Goal: Check status

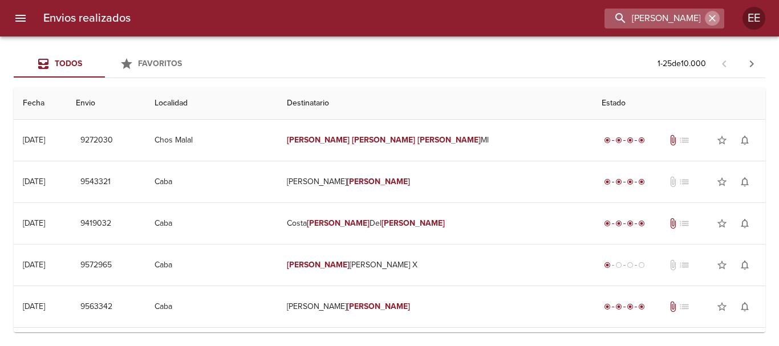
drag, startPoint x: 719, startPoint y: 19, endPoint x: 709, endPoint y: 20, distance: 9.8
click at [718, 19] on button "button" at bounding box center [712, 18] width 15 height 15
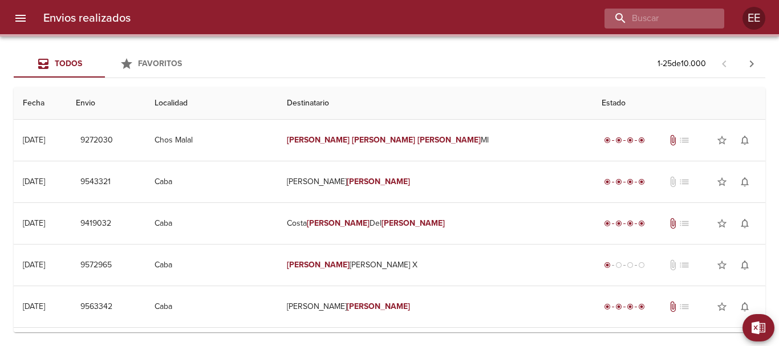
click at [709, 20] on div at bounding box center [664, 19] width 120 height 20
paste input "[PERSON_NAME]"
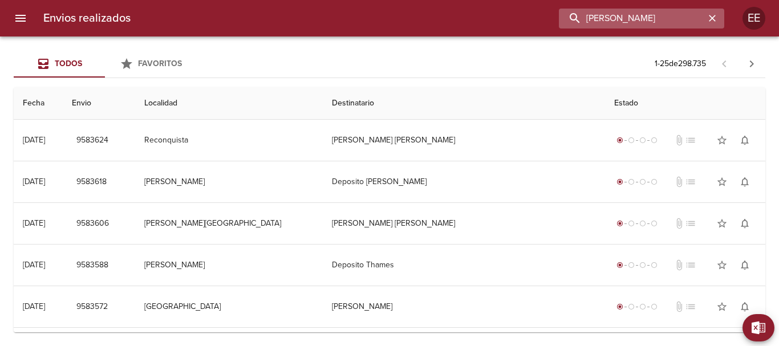
type input "[PERSON_NAME]"
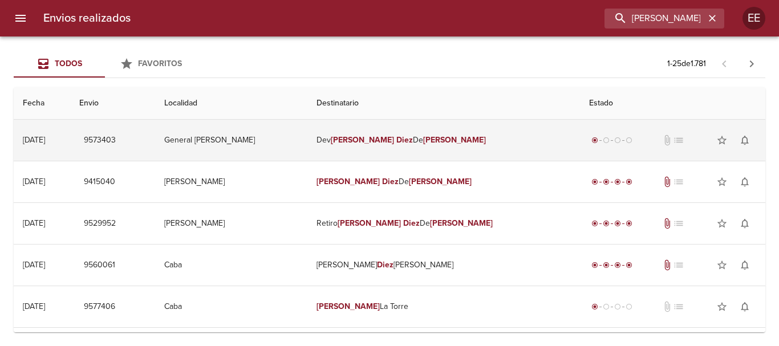
click at [408, 143] on em "Diez" at bounding box center [404, 140] width 17 height 10
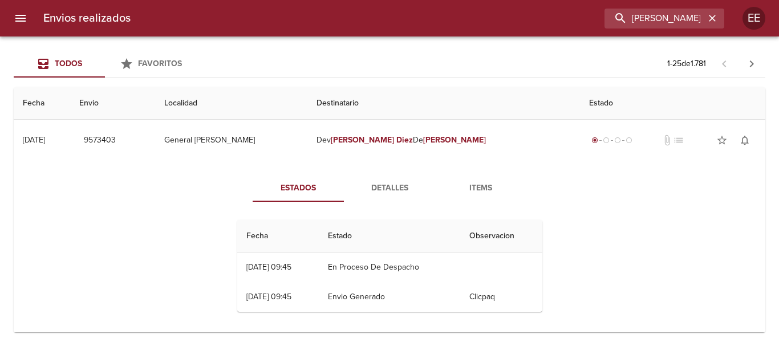
click at [397, 184] on span "Detalles" at bounding box center [390, 188] width 78 height 14
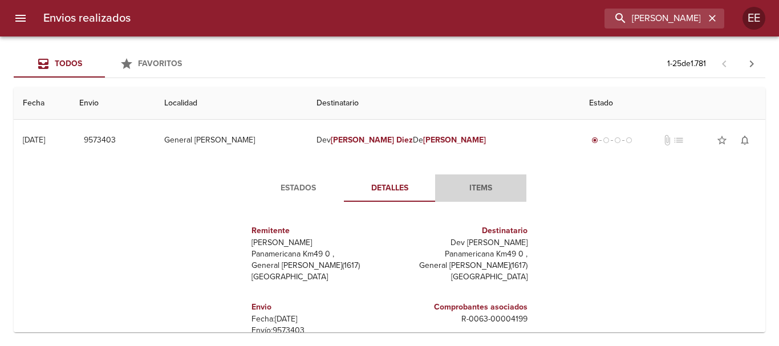
click at [475, 182] on span "Items" at bounding box center [481, 188] width 78 height 14
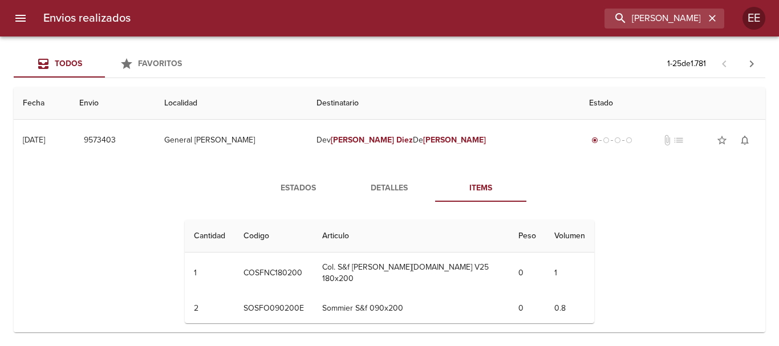
click at [368, 195] on span "Detalles" at bounding box center [390, 188] width 78 height 14
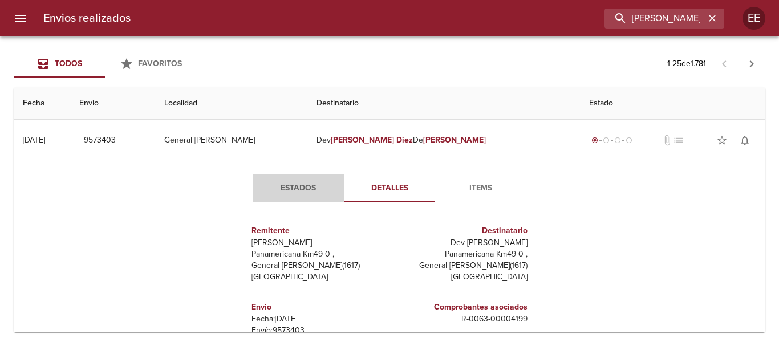
click at [300, 190] on span "Estados" at bounding box center [298, 188] width 78 height 14
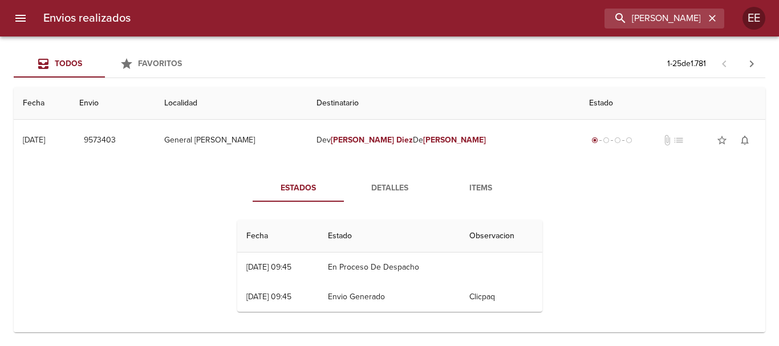
click at [387, 186] on span "Detalles" at bounding box center [390, 188] width 78 height 14
